Goal: Task Accomplishment & Management: Complete application form

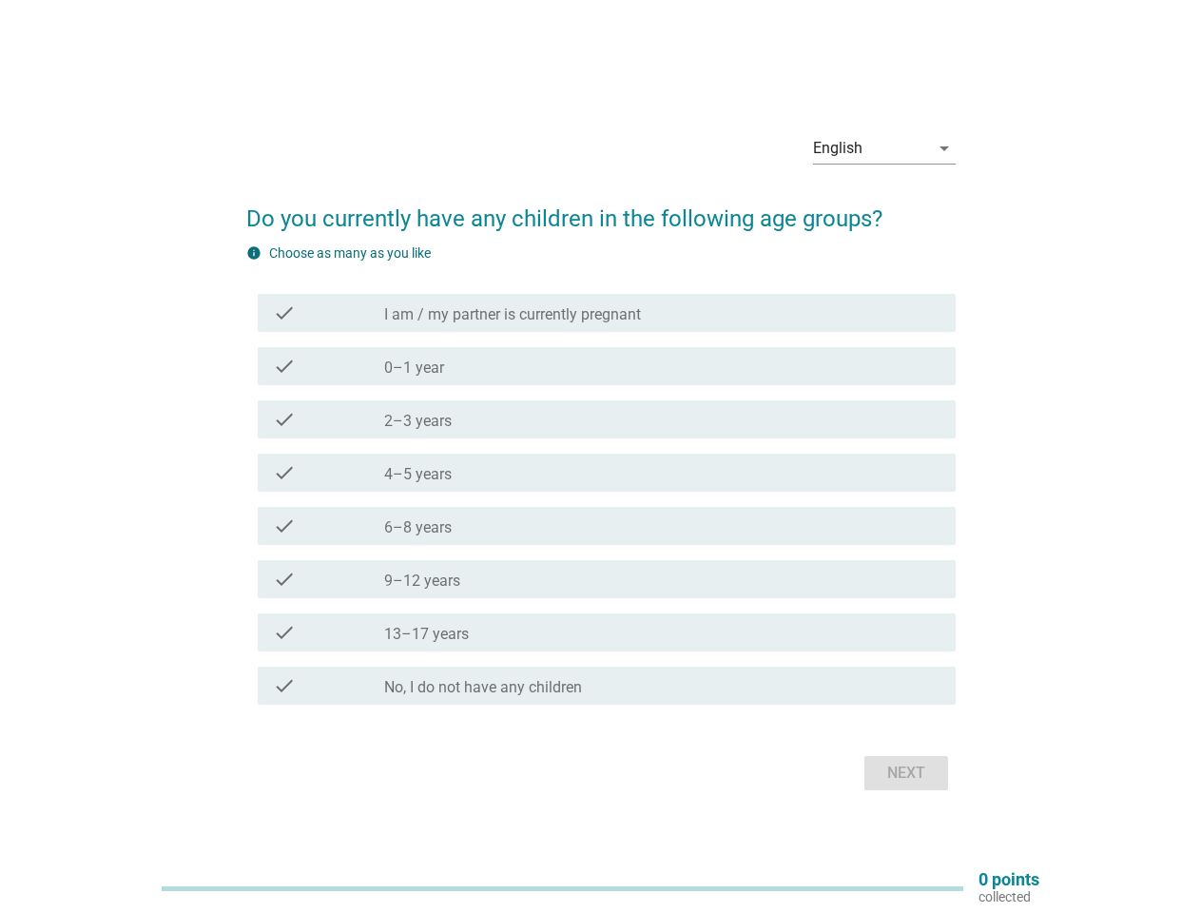
click at [601, 456] on div "check check_box_outline_blank 4–5 years" at bounding box center [607, 473] width 698 height 38
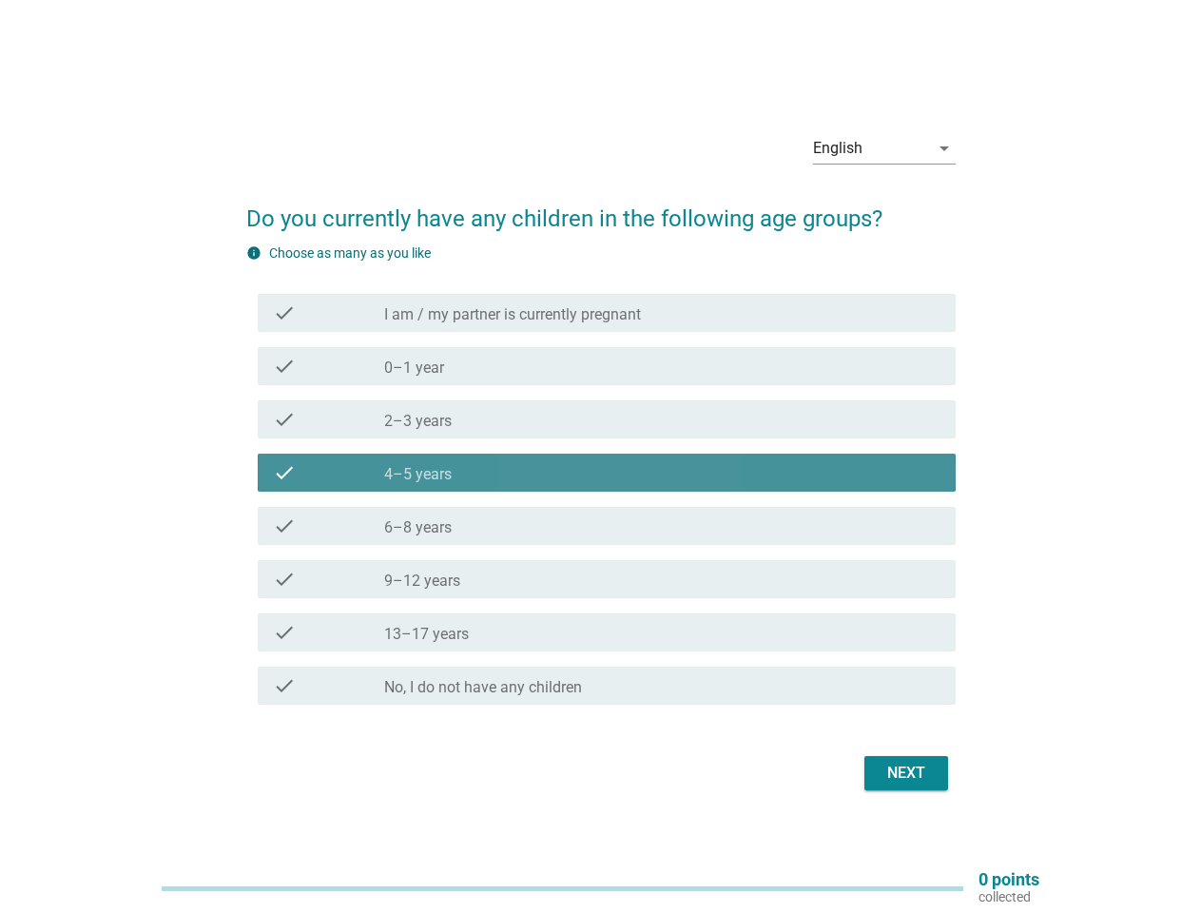
click at [884, 148] on div "English" at bounding box center [871, 148] width 116 height 30
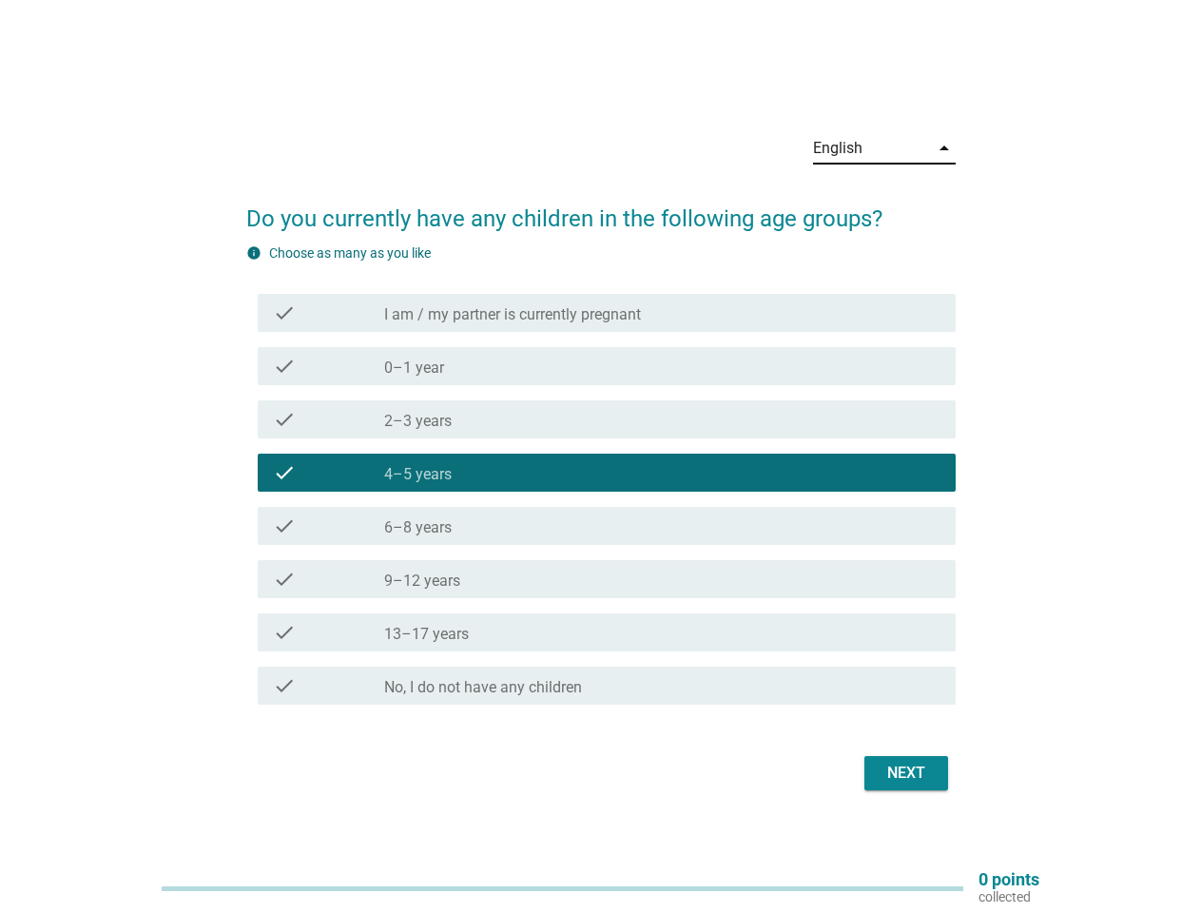
click at [601, 477] on div "check_box_outline_blank 4–5 years" at bounding box center [662, 472] width 556 height 23
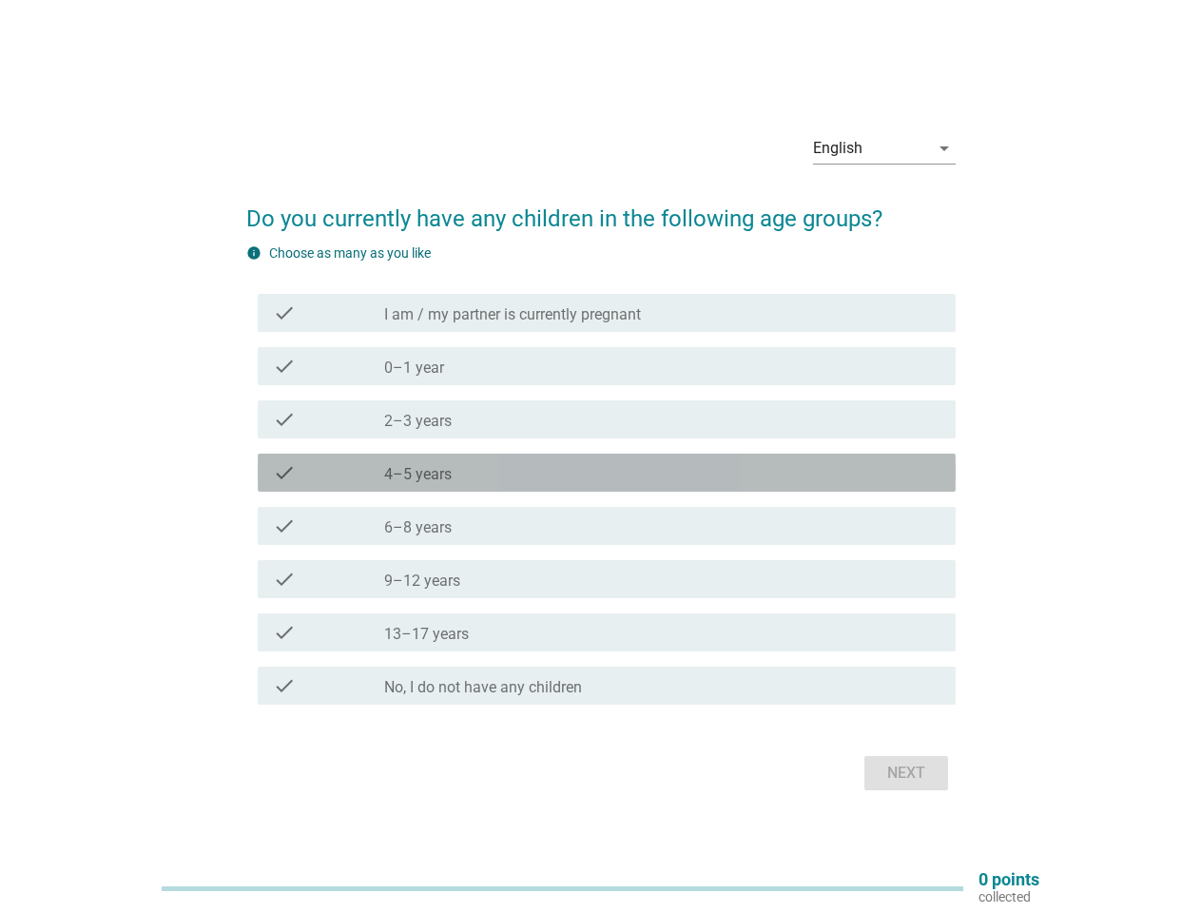
click at [607, 313] on label "I am / my partner is currently pregnant" at bounding box center [512, 314] width 257 height 19
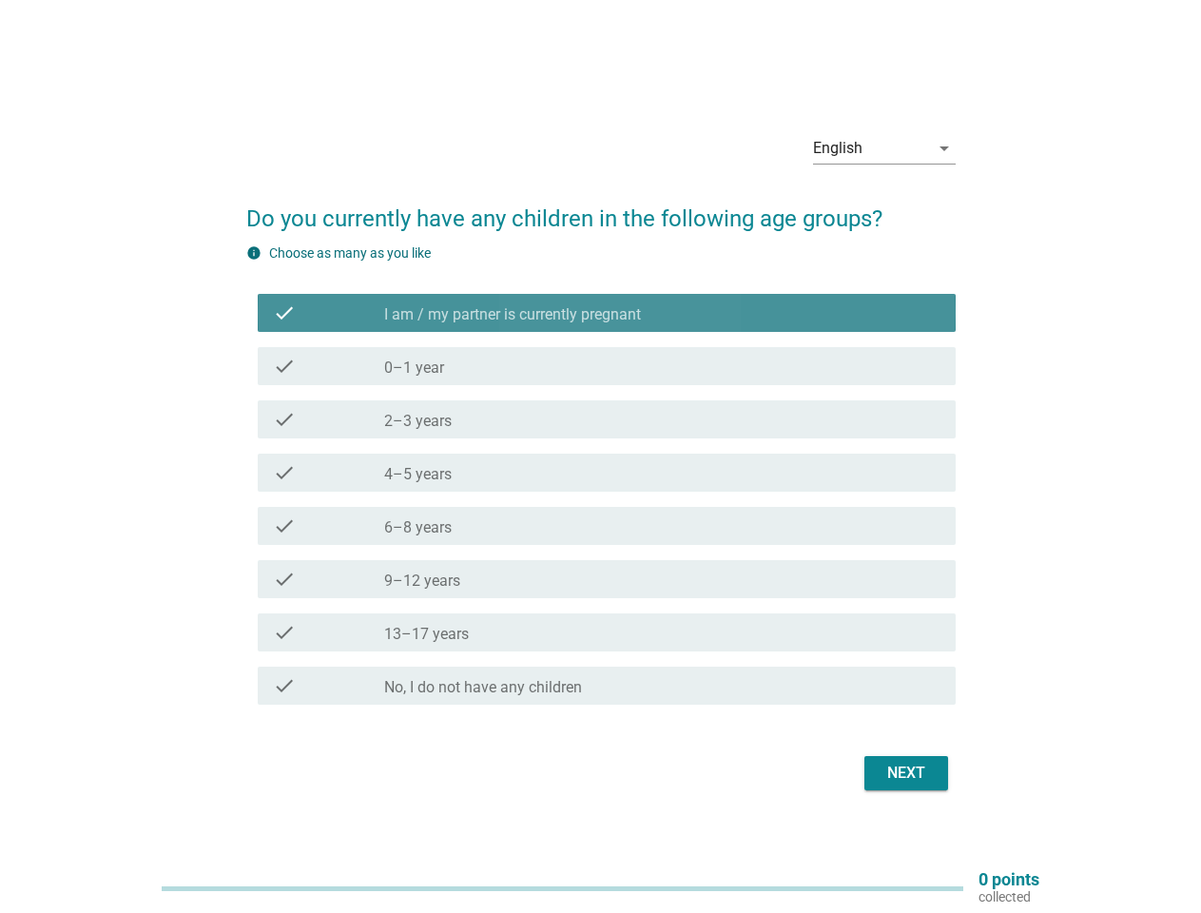
click at [607, 313] on label "I am / my partner is currently pregnant" at bounding box center [512, 314] width 257 height 19
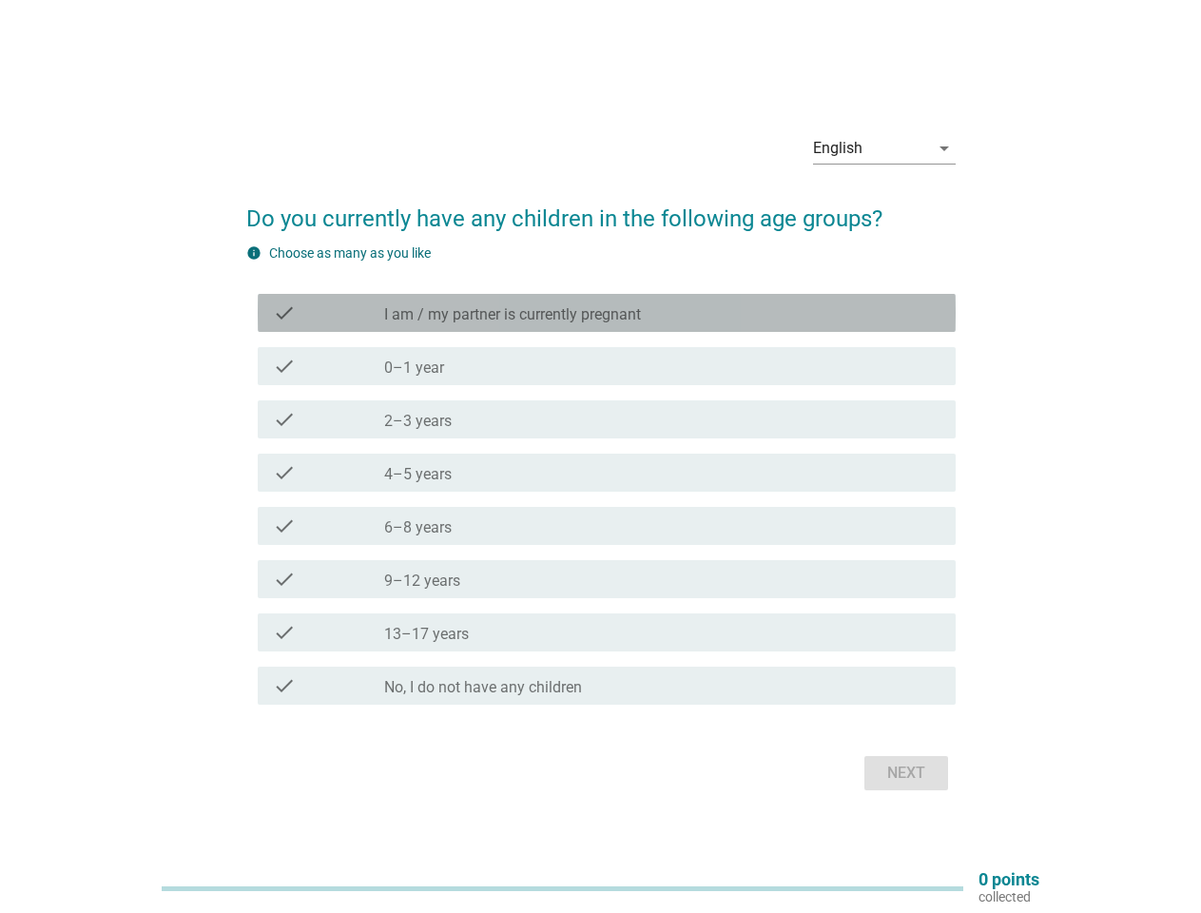
click at [513, 315] on label "I am / my partner is currently pregnant" at bounding box center [512, 314] width 257 height 19
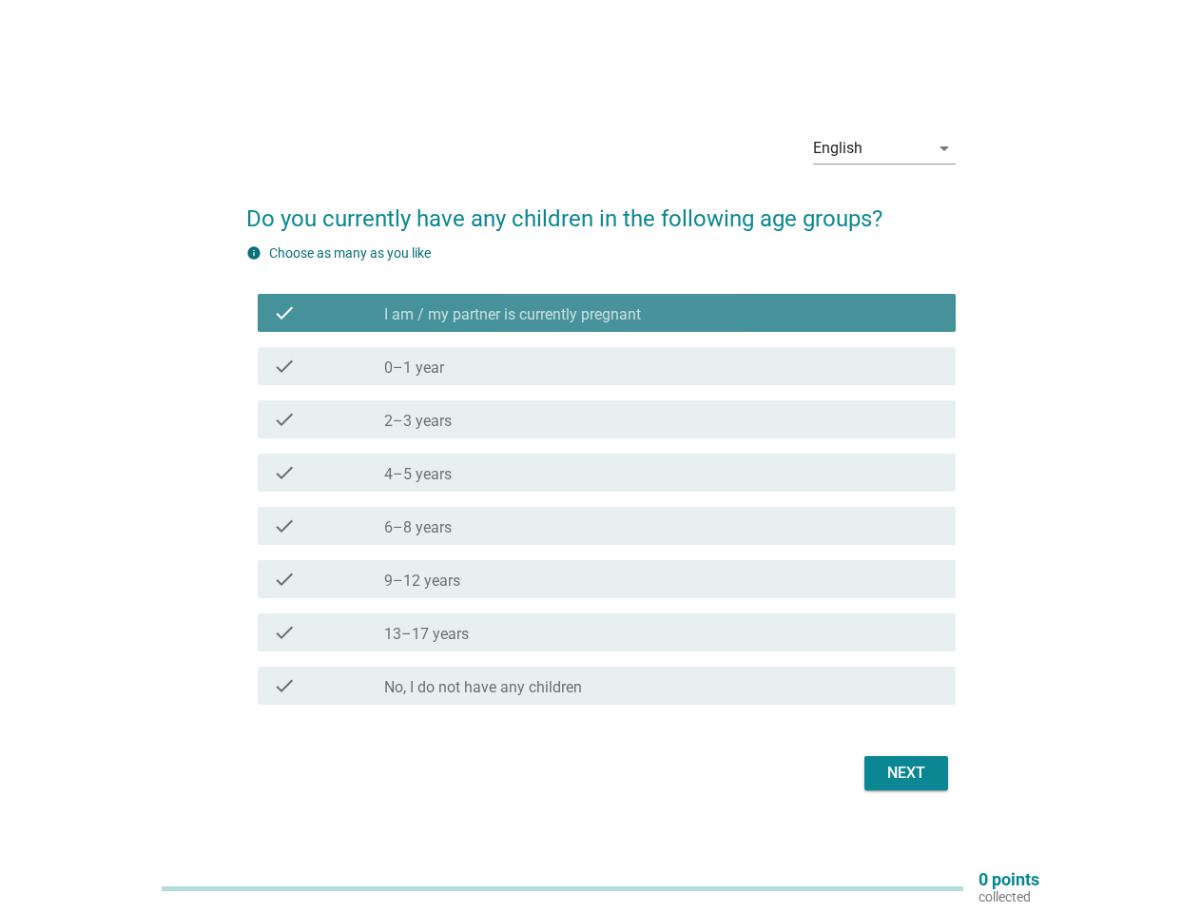
click at [513, 315] on label "I am / my partner is currently pregnant" at bounding box center [512, 314] width 257 height 19
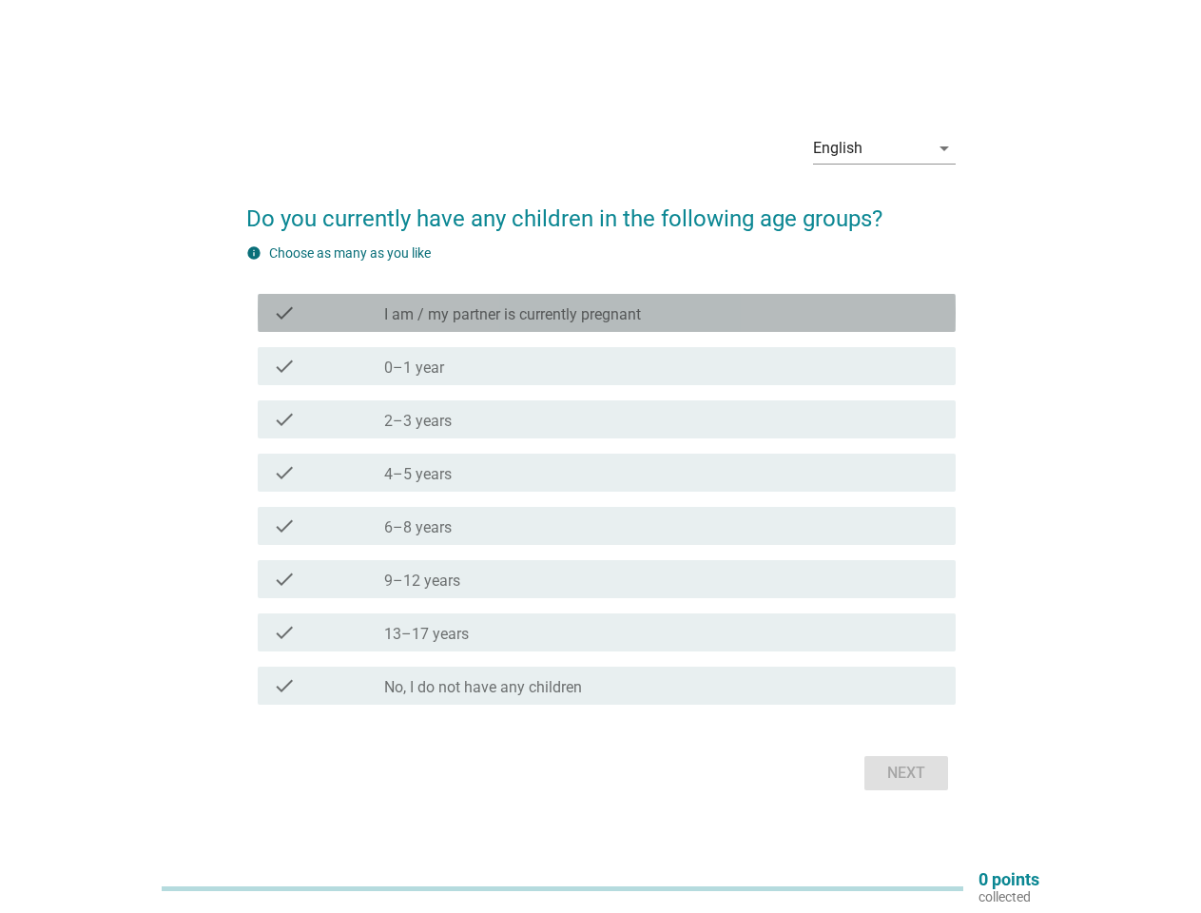
click at [607, 366] on div "check_box_outline_blank 0–1 year" at bounding box center [662, 366] width 556 height 23
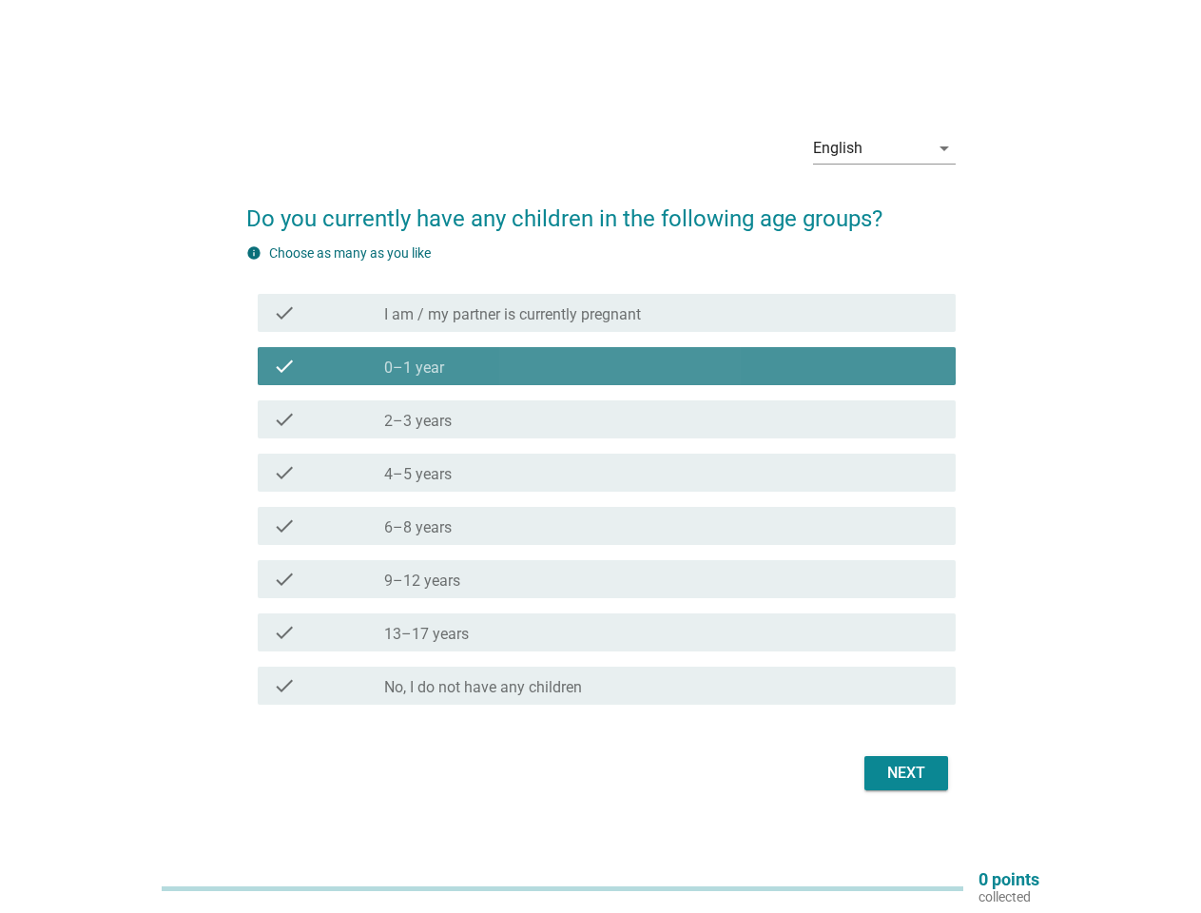
click at [607, 366] on div "check_box_outline_blank 0–1 year" at bounding box center [662, 366] width 556 height 23
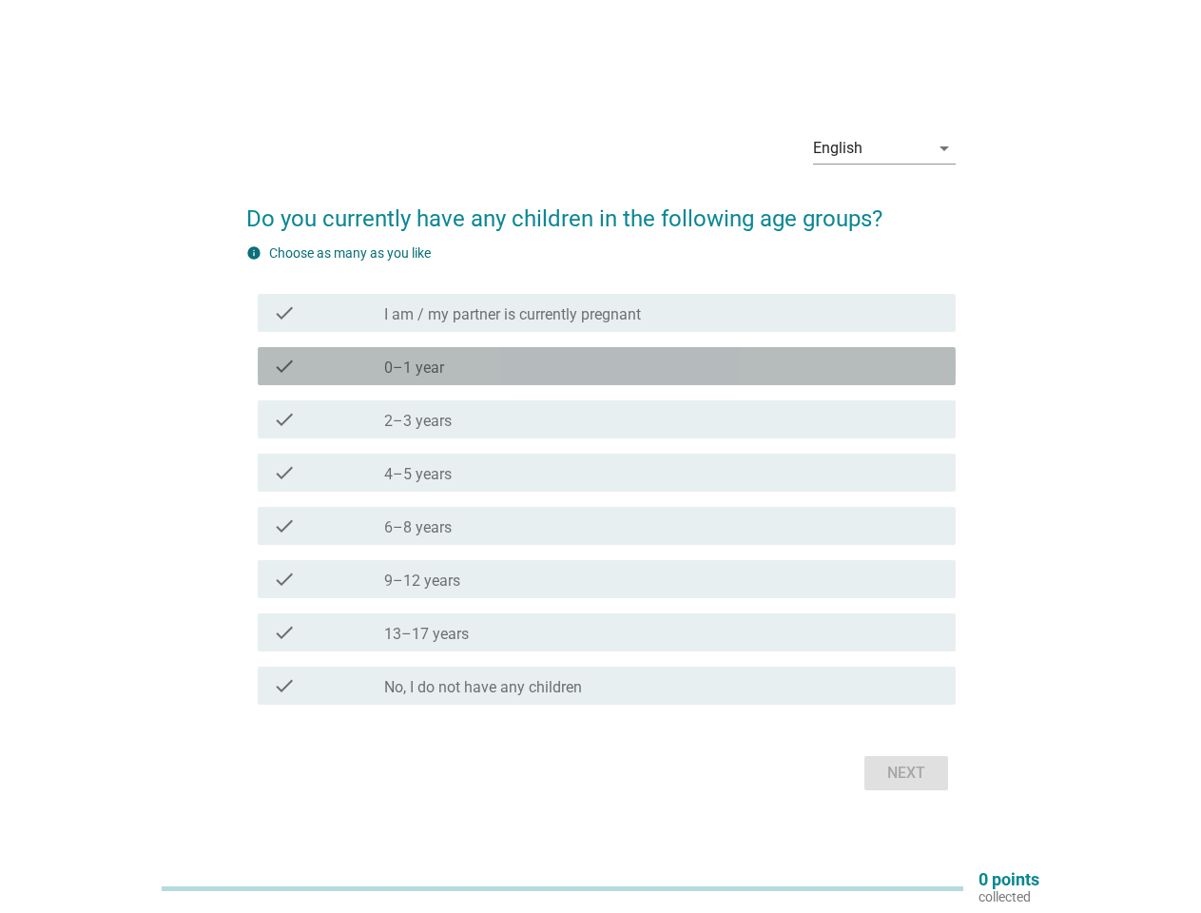
click at [414, 368] on label "0–1 year" at bounding box center [414, 367] width 60 height 19
